Goal: Information Seeking & Learning: Learn about a topic

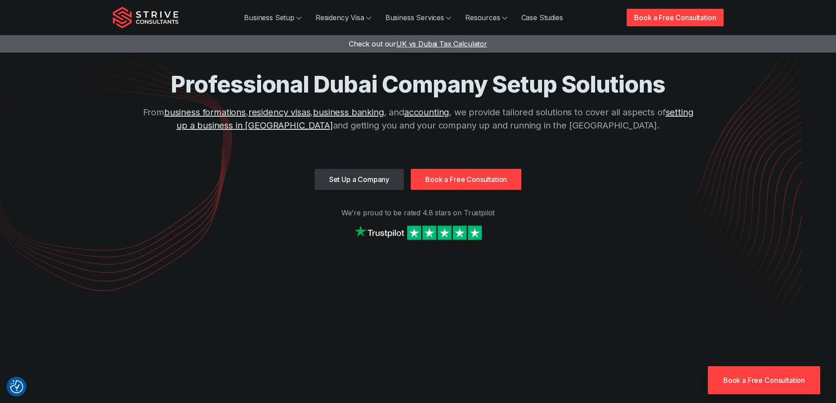
click at [444, 231] on img at bounding box center [418, 232] width 132 height 19
click at [543, 18] on link "Case Studies" at bounding box center [542, 18] width 56 height 18
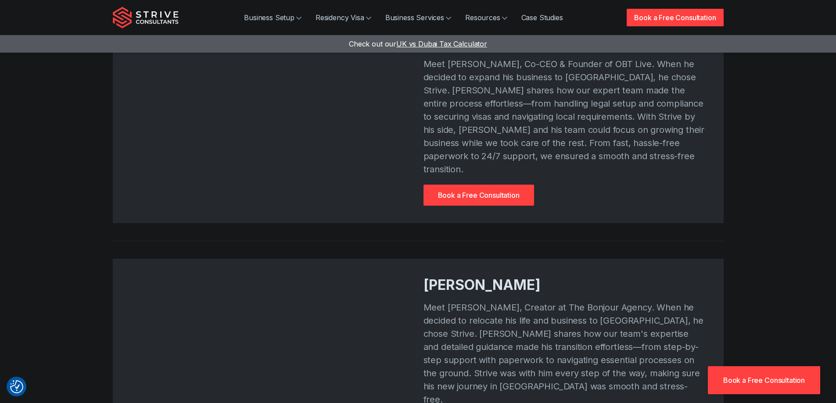
scroll to position [790, 0]
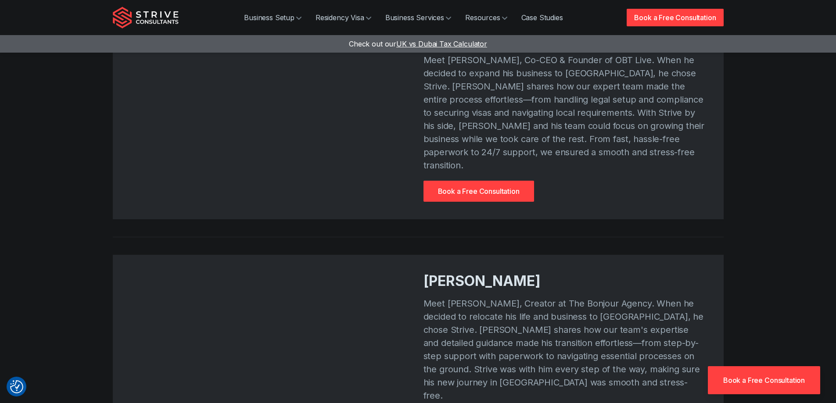
drag, startPoint x: 416, startPoint y: 141, endPoint x: 52, endPoint y: 188, distance: 366.9
click at [52, 188] on section "Chris Hodgson Meet Chris Hodgson, Co-CEO & Founder of OBT Live. When he decided…" at bounding box center [418, 115] width 836 height 244
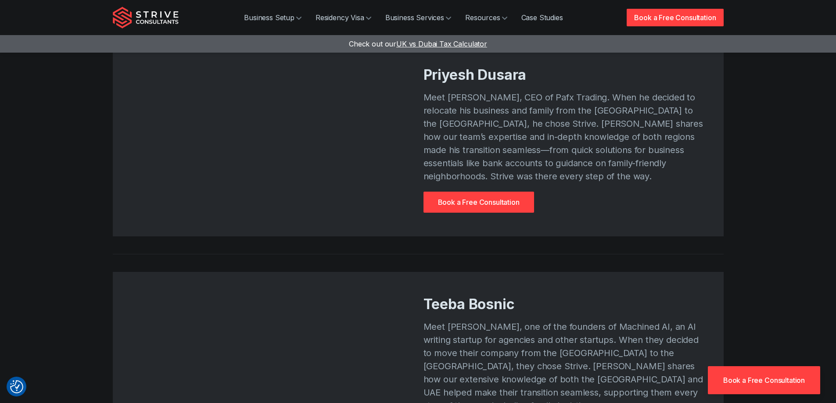
scroll to position [1097, 0]
